Goal: Transaction & Acquisition: Purchase product/service

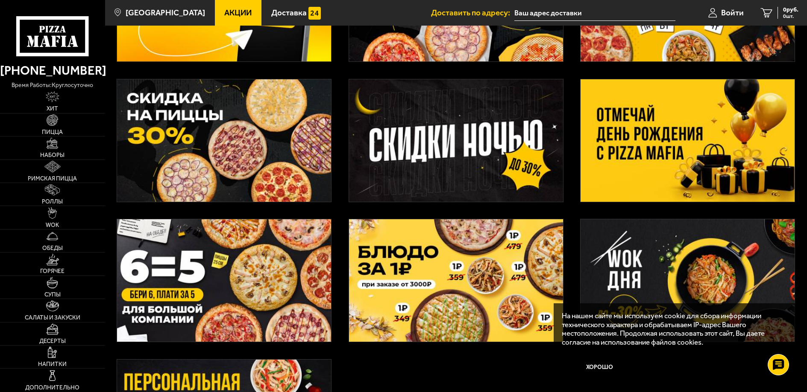
scroll to position [85, 0]
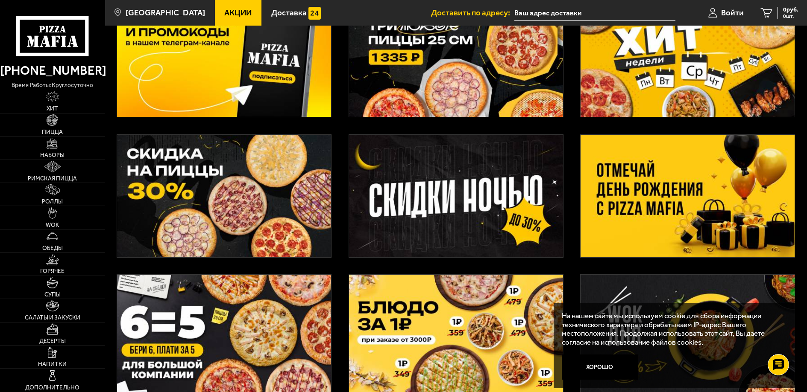
click at [619, 171] on img at bounding box center [687, 196] width 214 height 123
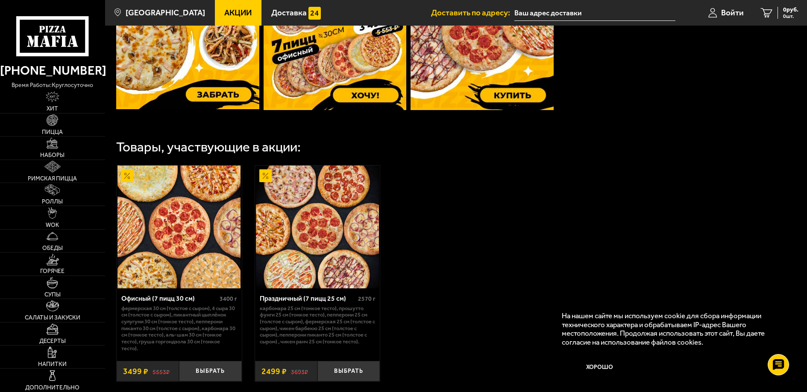
scroll to position [384, 0]
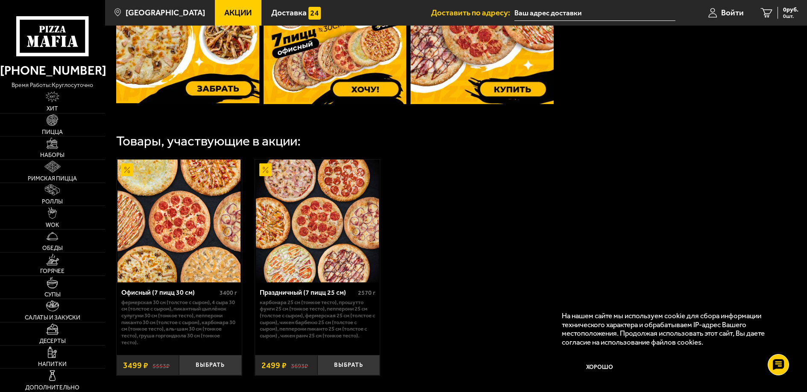
click at [280, 293] on div "Праздничный (7 пицц 25 см)" at bounding box center [308, 293] width 96 height 8
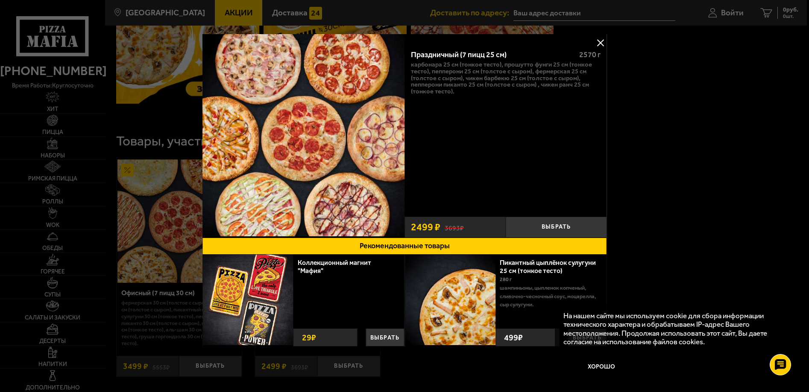
click at [537, 79] on p "Карбонара 25 см (тонкое тесто), Прошутто Фунги 25 см (тонкое тесто), Пепперони …" at bounding box center [506, 78] width 190 height 34
click at [600, 40] on button at bounding box center [600, 42] width 13 height 13
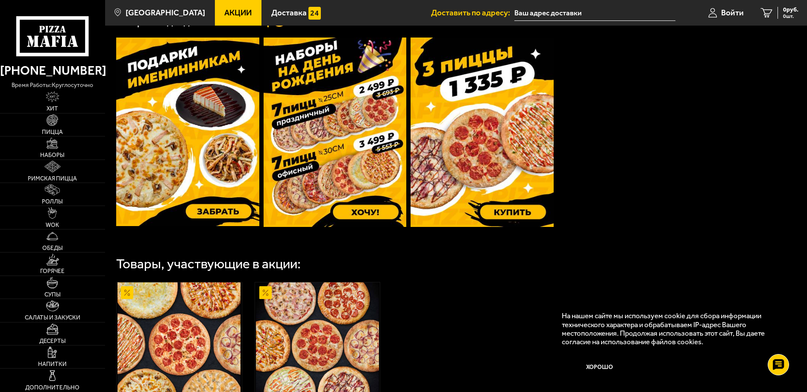
scroll to position [206, 0]
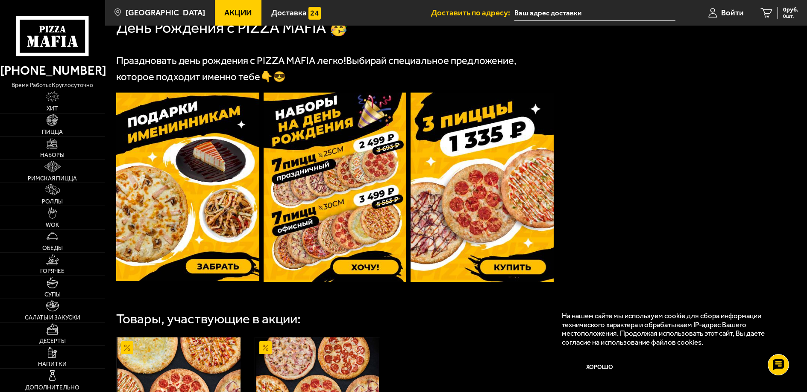
click at [342, 193] on img at bounding box center [334, 188] width 143 height 190
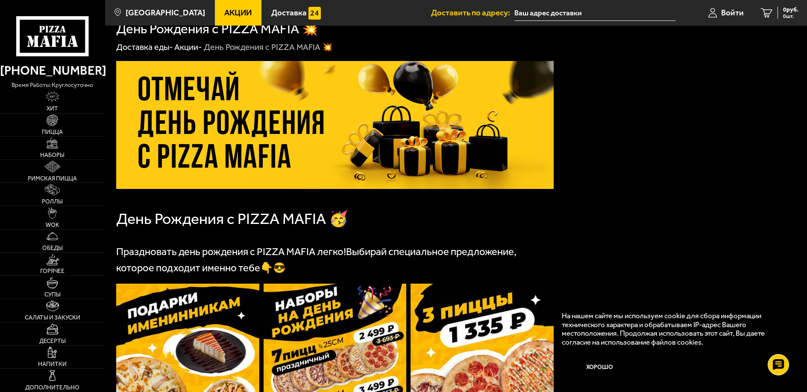
scroll to position [0, 0]
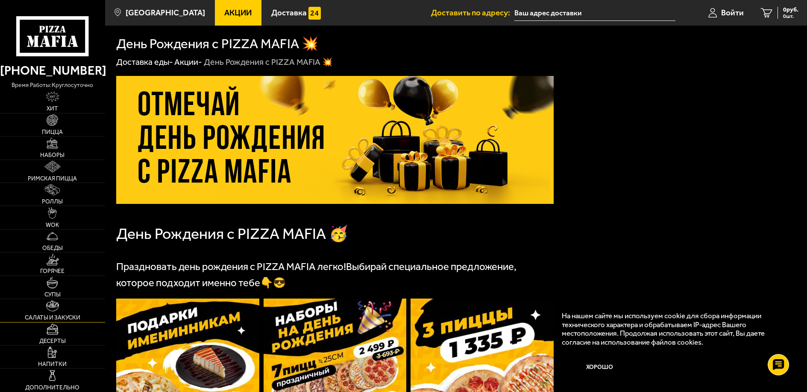
click at [67, 315] on span "Салаты и закуски" at bounding box center [53, 318] width 56 height 6
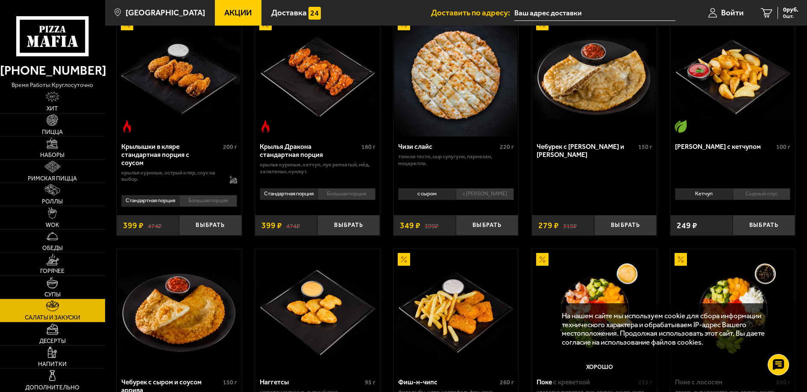
scroll to position [259, 0]
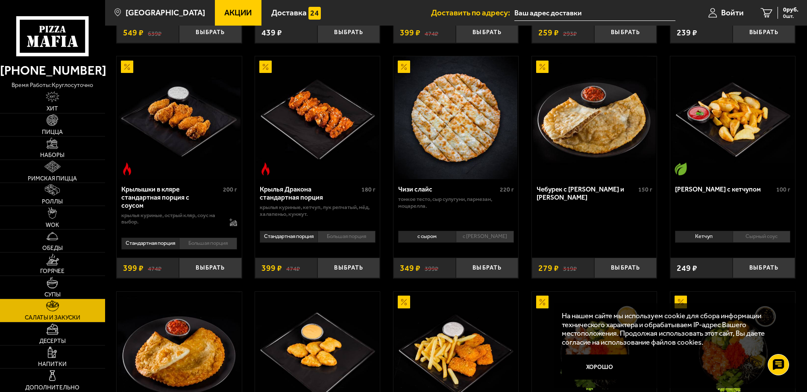
click at [334, 235] on li "Большая порция" at bounding box center [346, 237] width 58 height 12
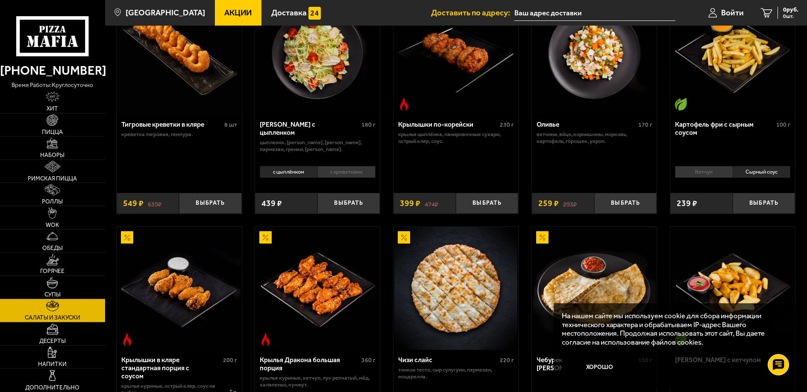
scroll to position [45, 0]
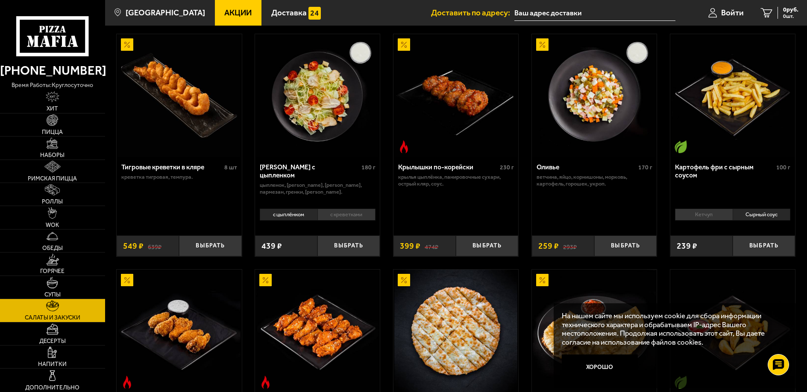
click at [157, 166] on div "Тигровые креветки в кляре" at bounding box center [171, 168] width 101 height 8
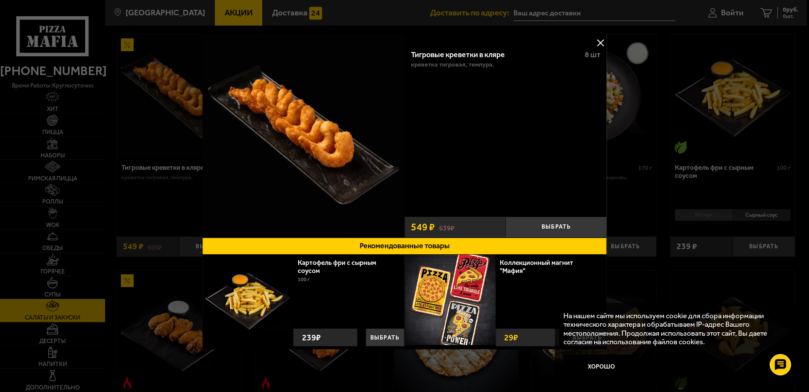
click at [599, 41] on button at bounding box center [600, 42] width 13 height 13
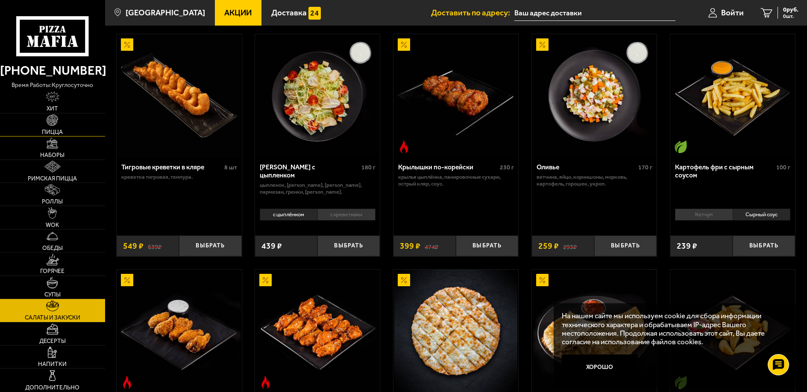
click at [54, 129] on span "Пицца" at bounding box center [52, 132] width 21 height 6
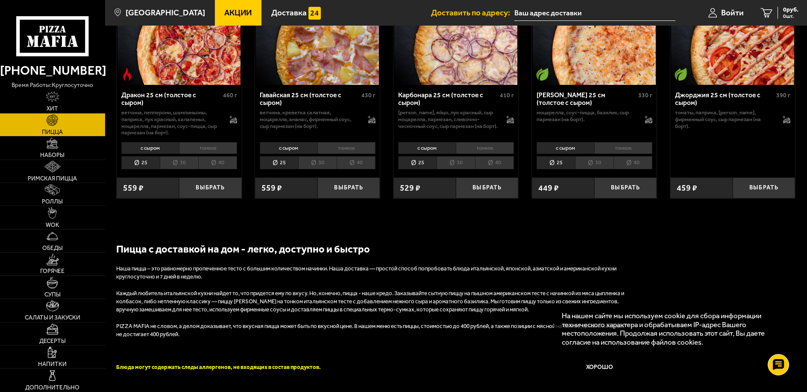
scroll to position [1281, 0]
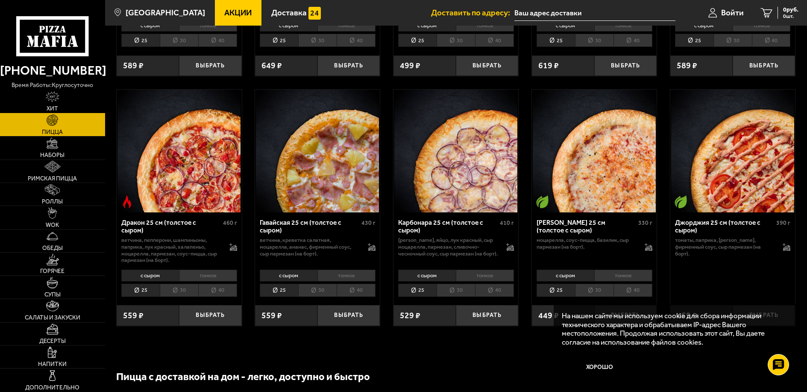
click at [53, 106] on span "Хит" at bounding box center [53, 109] width 12 height 6
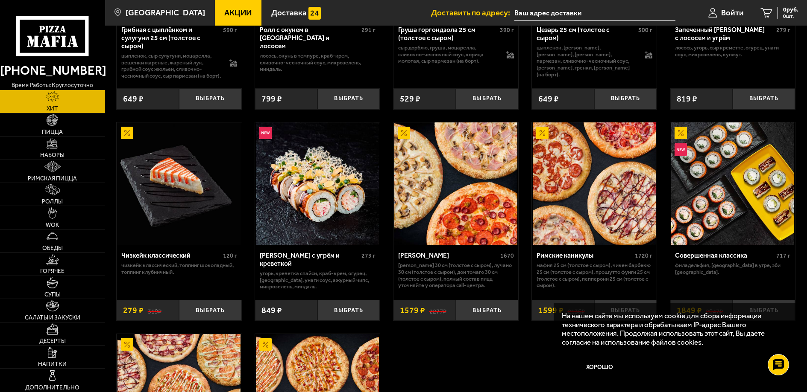
scroll to position [217, 0]
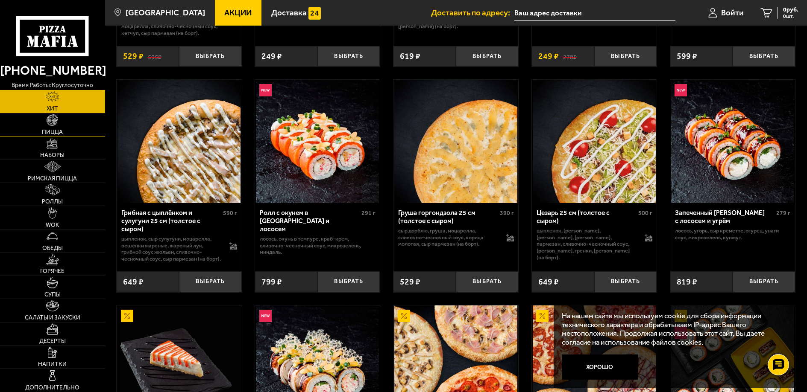
click at [47, 132] on span "Пицца" at bounding box center [52, 132] width 21 height 6
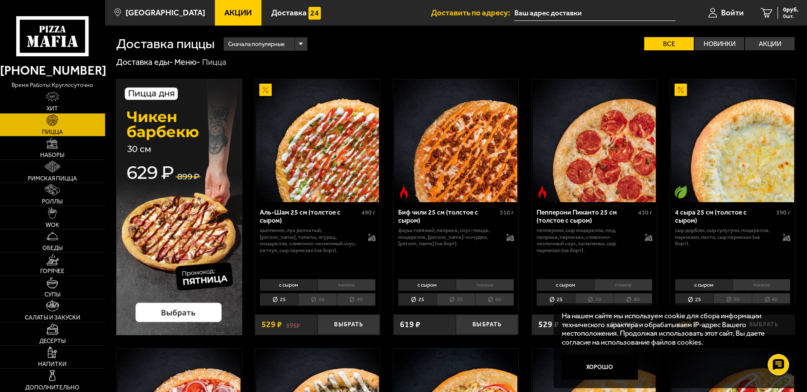
click at [228, 9] on span "Акции" at bounding box center [237, 13] width 27 height 8
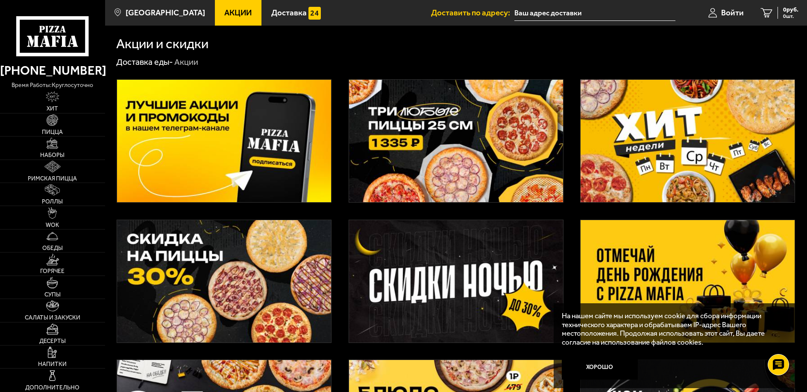
click at [403, 144] on img at bounding box center [456, 141] width 214 height 123
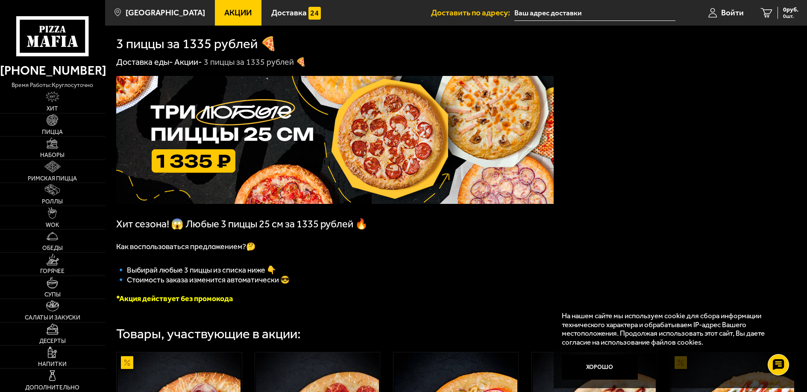
click at [257, 154] on img at bounding box center [334, 140] width 437 height 128
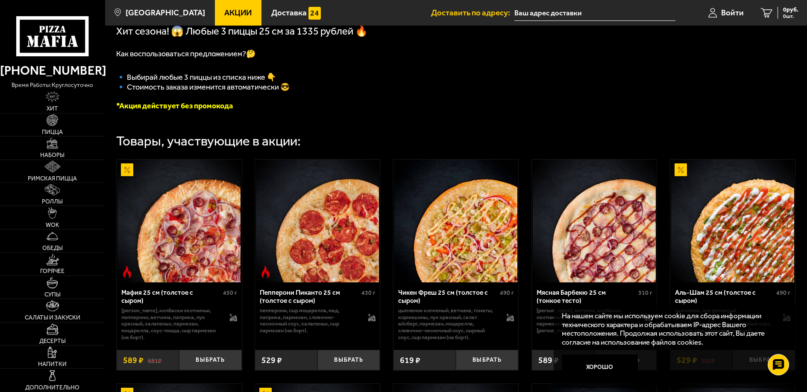
scroll to position [214, 0]
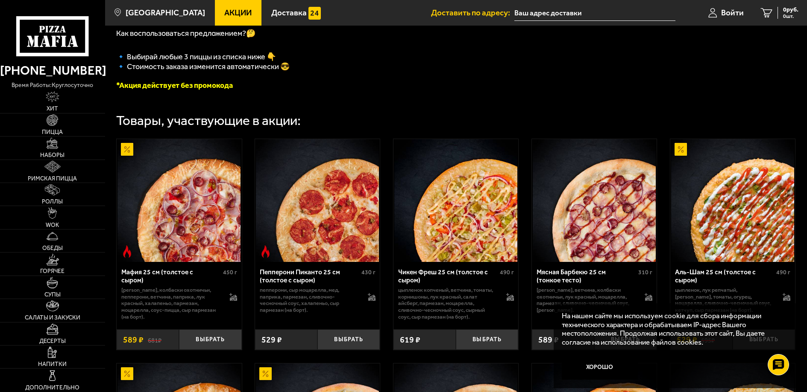
click at [320, 219] on img at bounding box center [317, 200] width 123 height 123
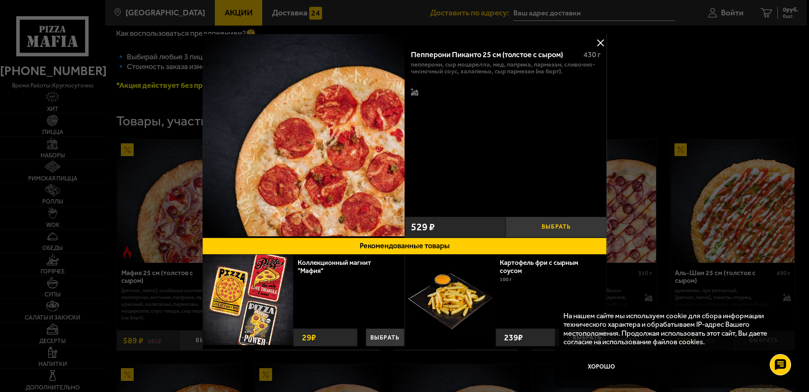
click at [541, 225] on button "Выбрать" at bounding box center [556, 227] width 101 height 20
click at [589, 225] on button "+" at bounding box center [590, 227] width 34 height 20
click at [600, 38] on button at bounding box center [600, 42] width 13 height 13
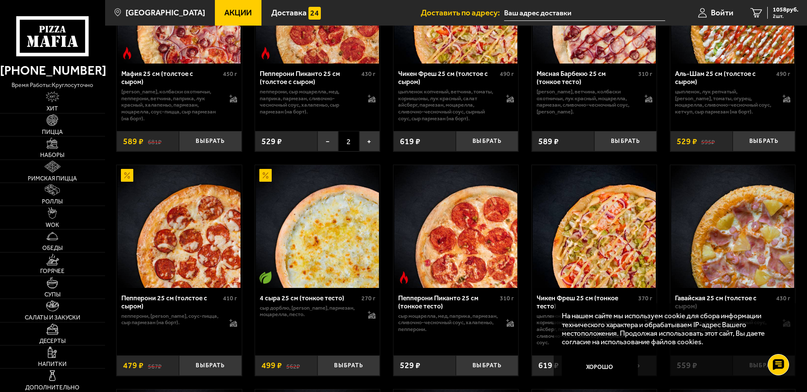
scroll to position [470, 0]
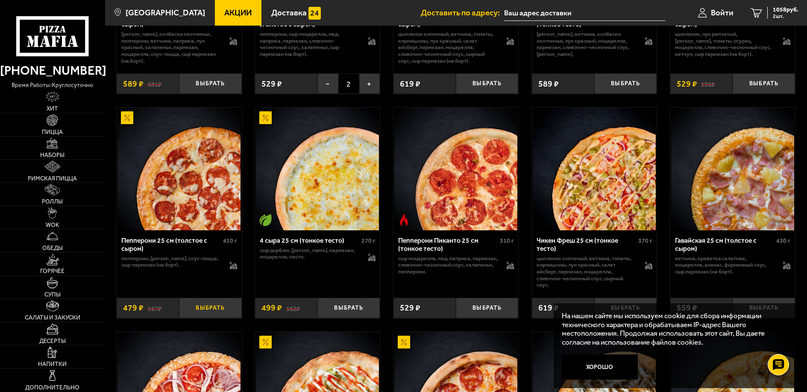
click at [200, 312] on button "Выбрать" at bounding box center [210, 308] width 62 height 20
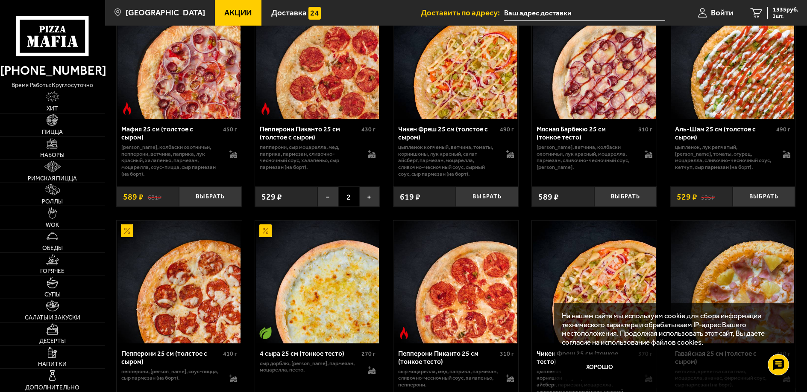
scroll to position [256, 0]
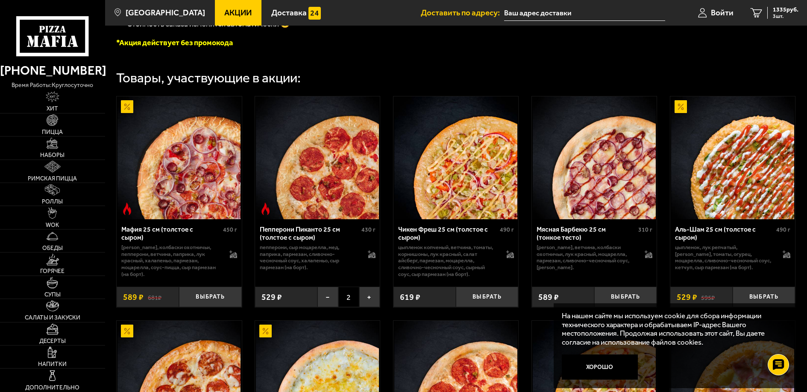
click at [326, 271] on p "пепперони, сыр Моцарелла, мед, паприка, пармезан, сливочно-чесночный соус, хала…" at bounding box center [309, 257] width 99 height 27
click at [297, 236] on div "Пепперони Пиканто 25 см (толстое с сыром)" at bounding box center [309, 234] width 99 height 16
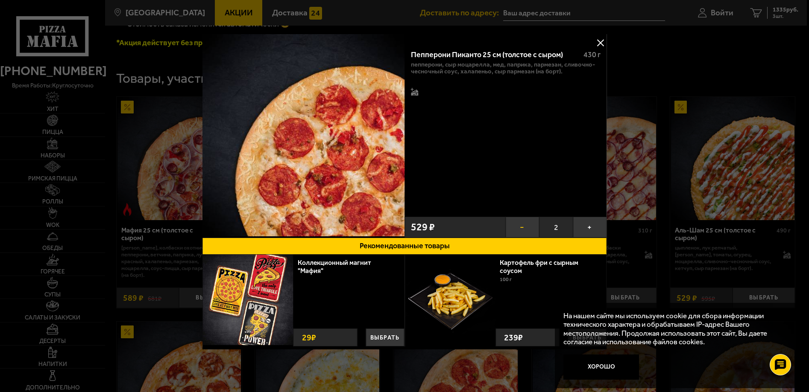
click at [521, 225] on button "−" at bounding box center [523, 227] width 34 height 20
click at [600, 39] on button at bounding box center [600, 42] width 13 height 13
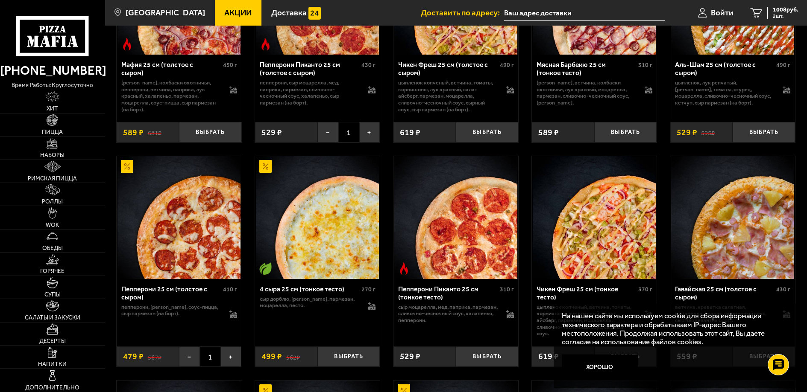
scroll to position [427, 0]
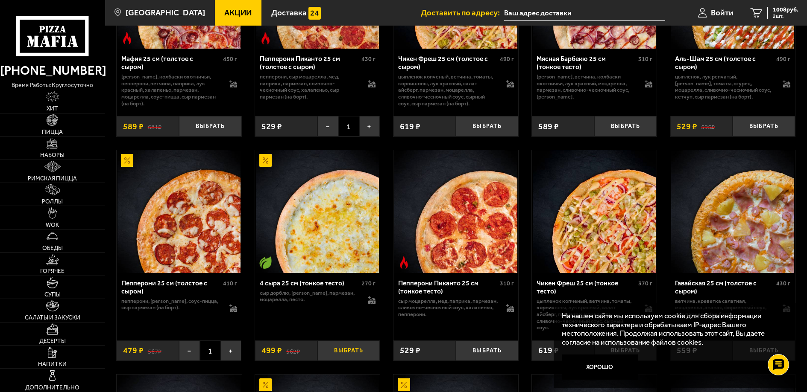
click at [349, 354] on button "Выбрать" at bounding box center [348, 351] width 62 height 20
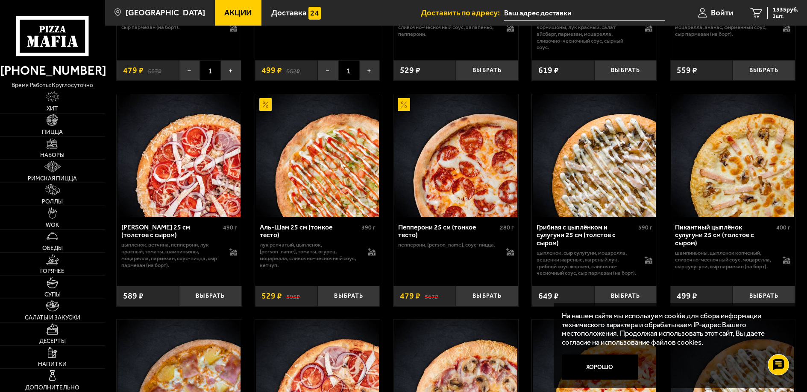
scroll to position [726, 0]
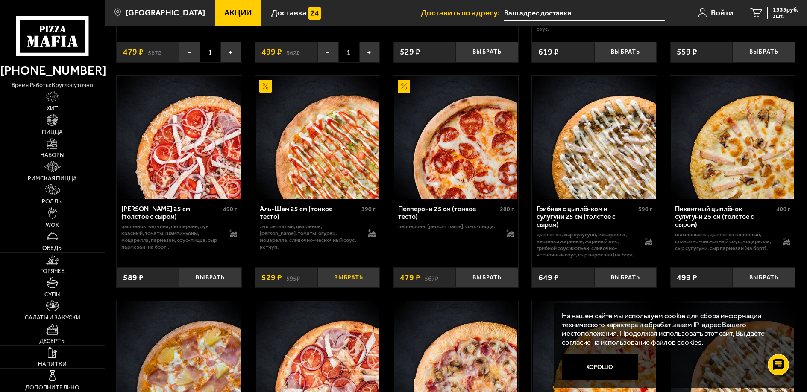
click at [346, 287] on button "Выбрать" at bounding box center [348, 278] width 62 height 20
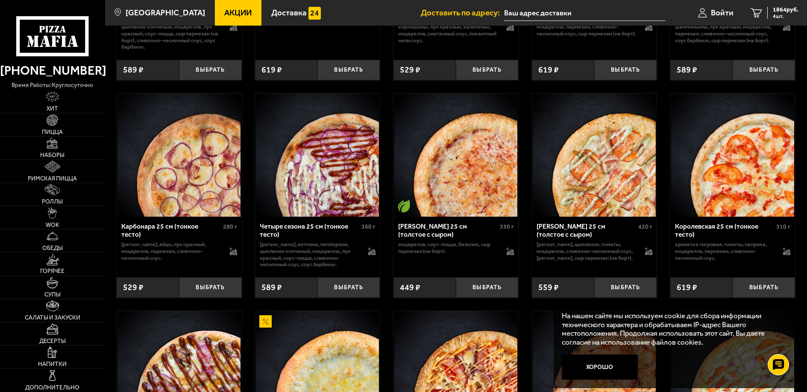
scroll to position [1836, 0]
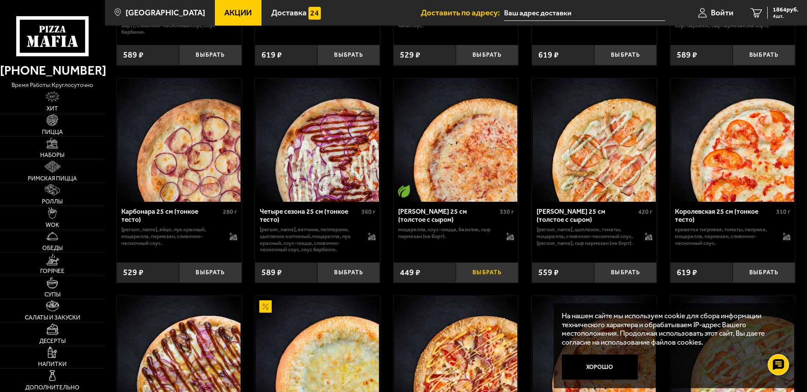
click at [488, 283] on button "Выбрать" at bounding box center [487, 273] width 62 height 20
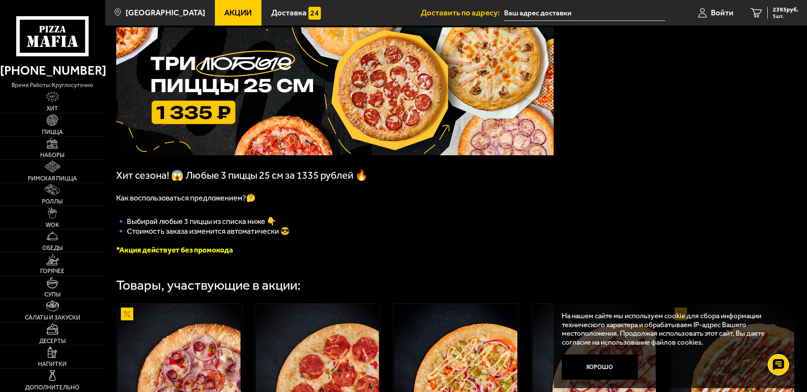
scroll to position [0, 0]
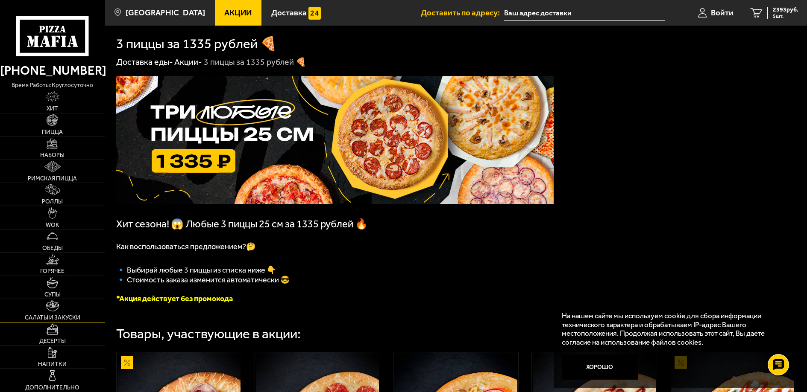
click at [63, 317] on span "Салаты и закуски" at bounding box center [53, 318] width 56 height 6
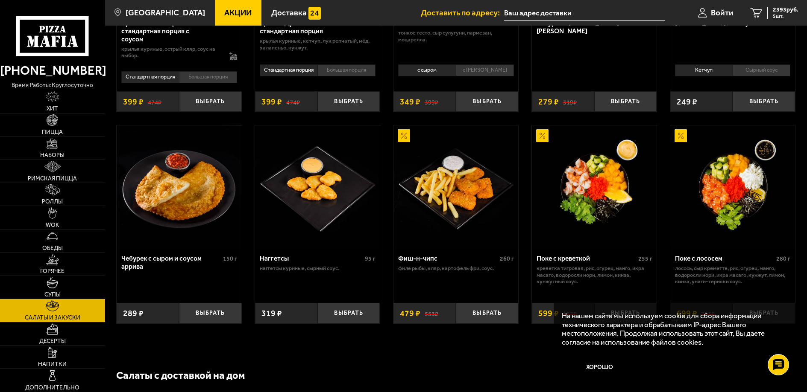
scroll to position [427, 0]
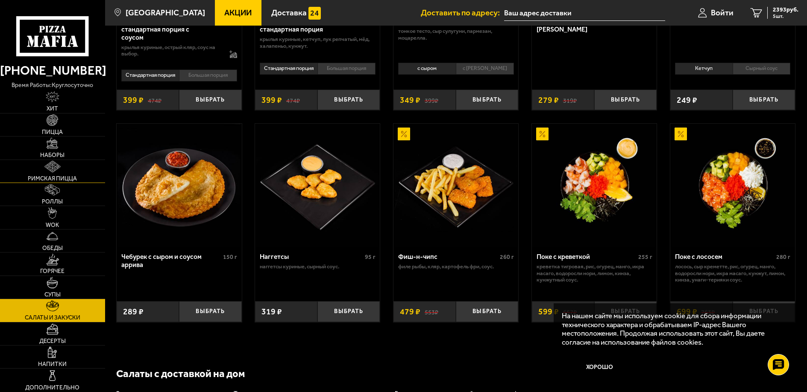
click at [45, 177] on span "Римская пицца" at bounding box center [52, 179] width 49 height 6
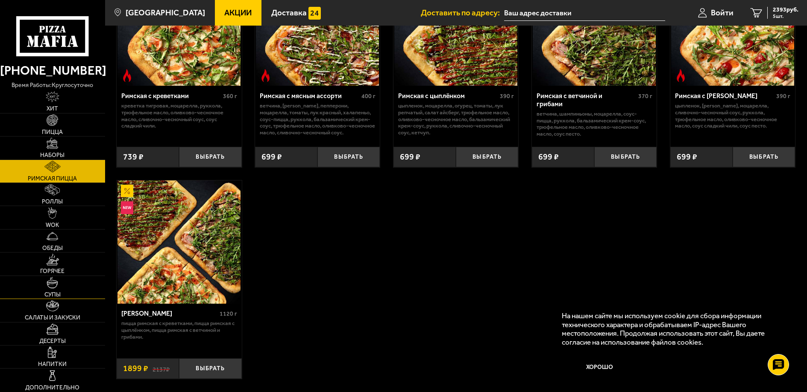
scroll to position [128, 0]
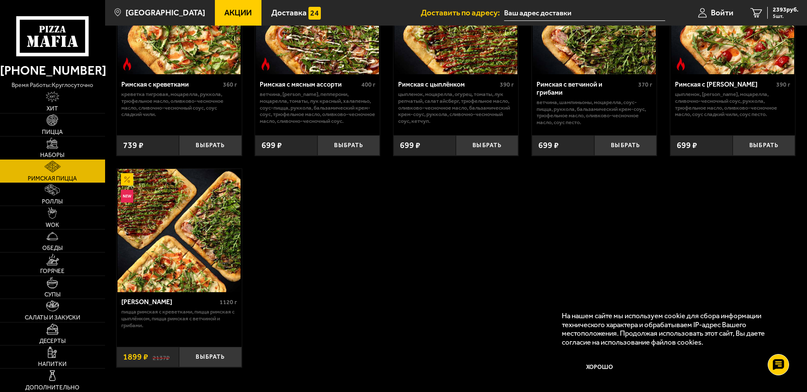
click at [54, 153] on span "Наборы" at bounding box center [52, 155] width 24 height 6
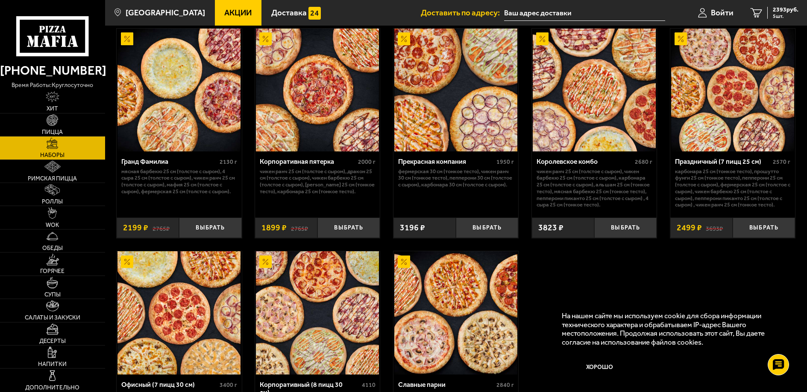
scroll to position [1125, 0]
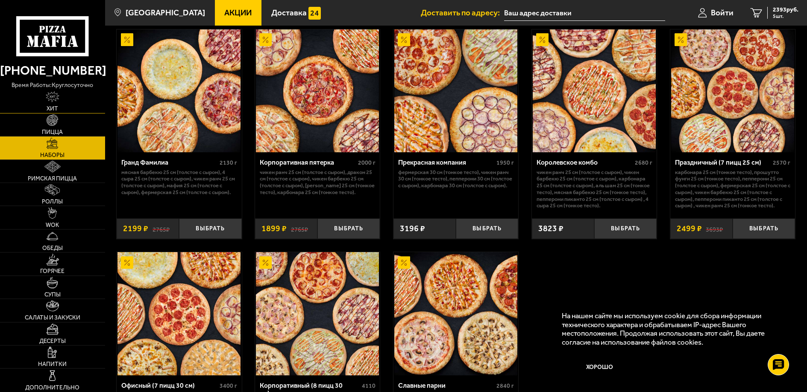
click at [51, 108] on span "Хит" at bounding box center [53, 109] width 12 height 6
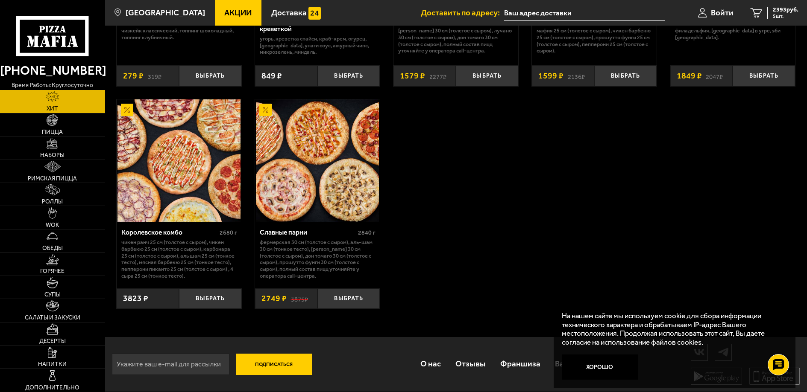
scroll to position [644, 0]
click at [56, 269] on span "Горячее" at bounding box center [52, 272] width 24 height 6
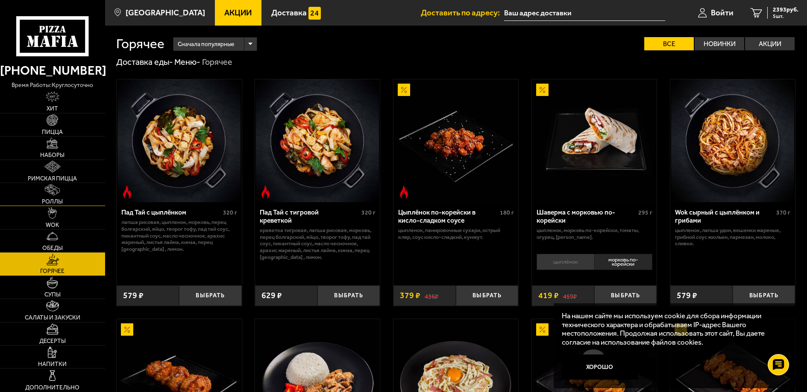
click at [55, 199] on span "Роллы" at bounding box center [52, 202] width 21 height 6
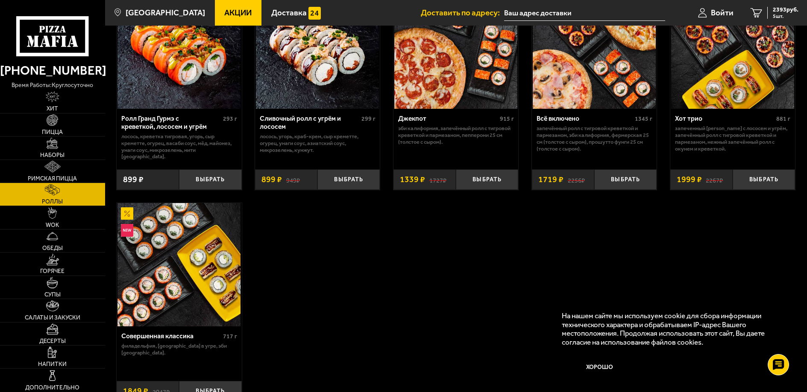
scroll to position [555, 0]
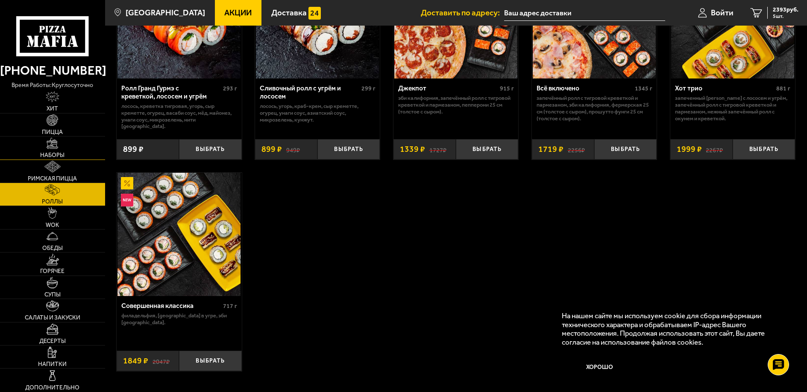
click at [55, 155] on span "Наборы" at bounding box center [52, 155] width 24 height 6
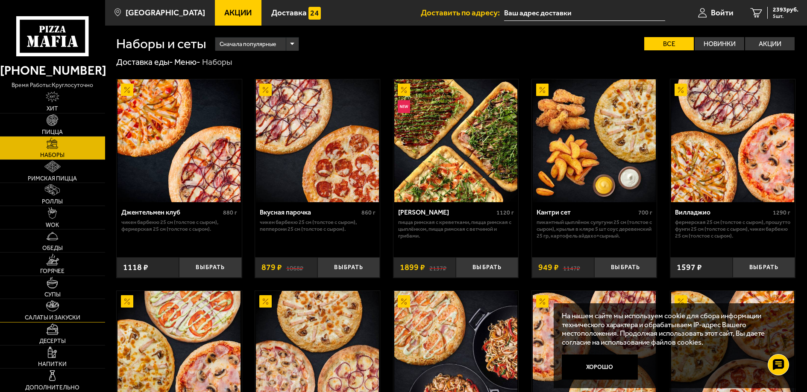
click at [40, 315] on span "Салаты и закуски" at bounding box center [53, 318] width 56 height 6
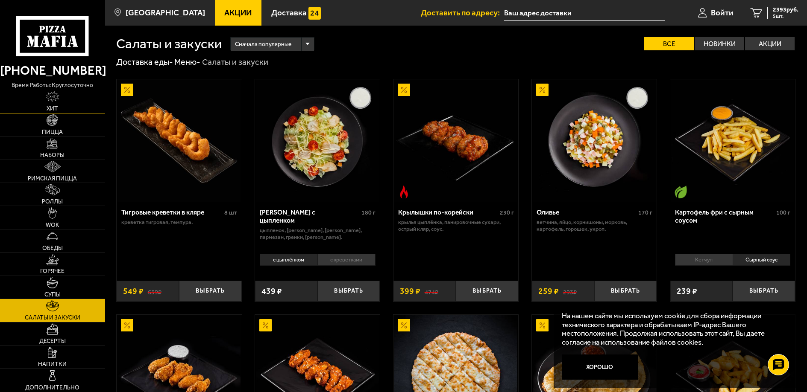
click at [51, 106] on span "Хит" at bounding box center [53, 109] width 12 height 6
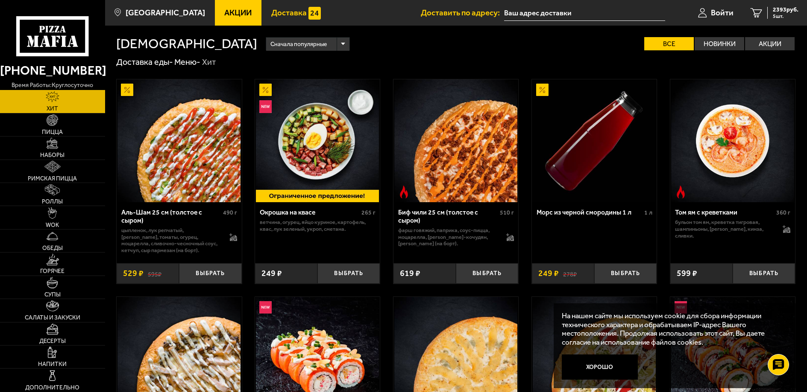
click at [276, 12] on span "Доставка" at bounding box center [288, 13] width 35 height 8
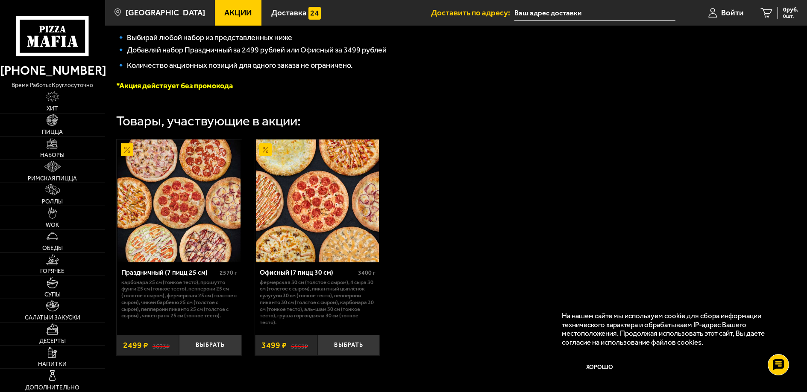
scroll to position [214, 0]
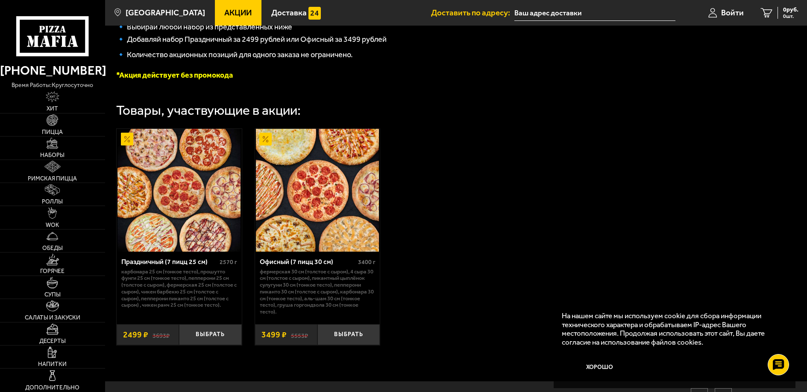
click at [160, 265] on div "Праздничный (7 пицц 25 см)" at bounding box center [169, 262] width 96 height 8
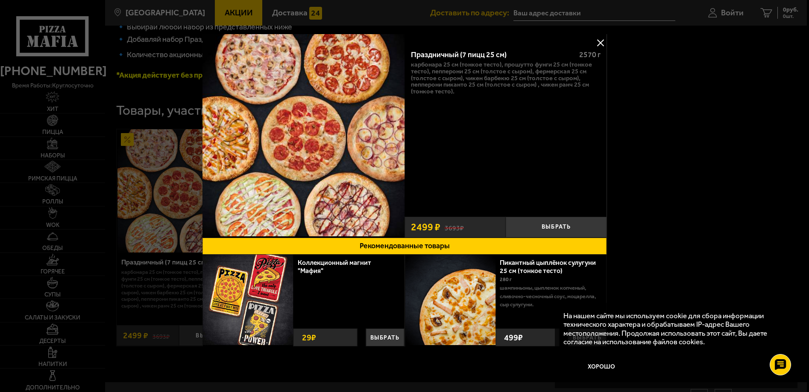
click at [601, 41] on button at bounding box center [600, 42] width 13 height 13
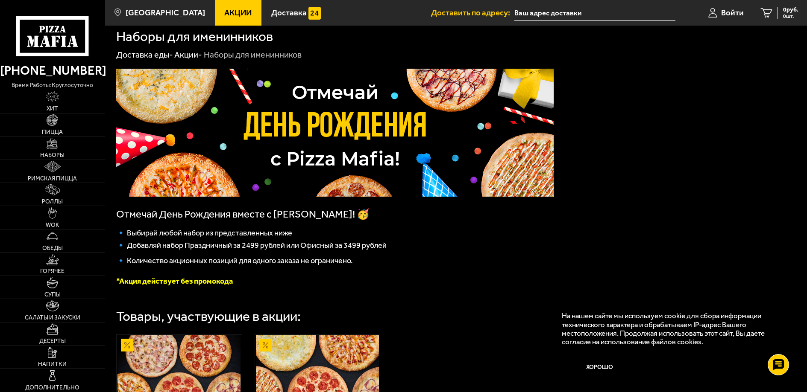
scroll to position [0, 0]
